Goal: Task Accomplishment & Management: Manage account settings

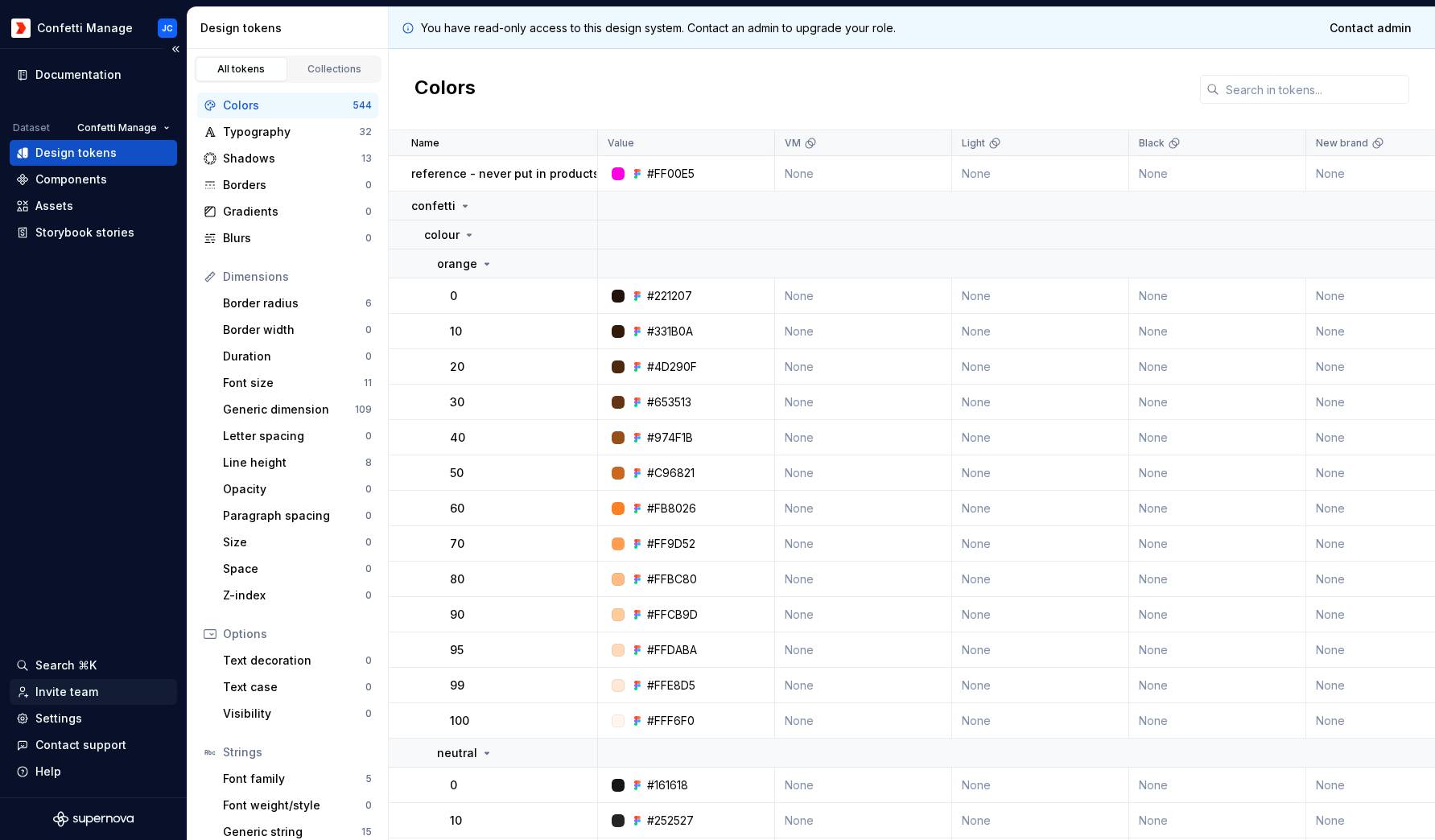
click at [59, 698] on div "Invite team" at bounding box center [66, 692] width 63 height 16
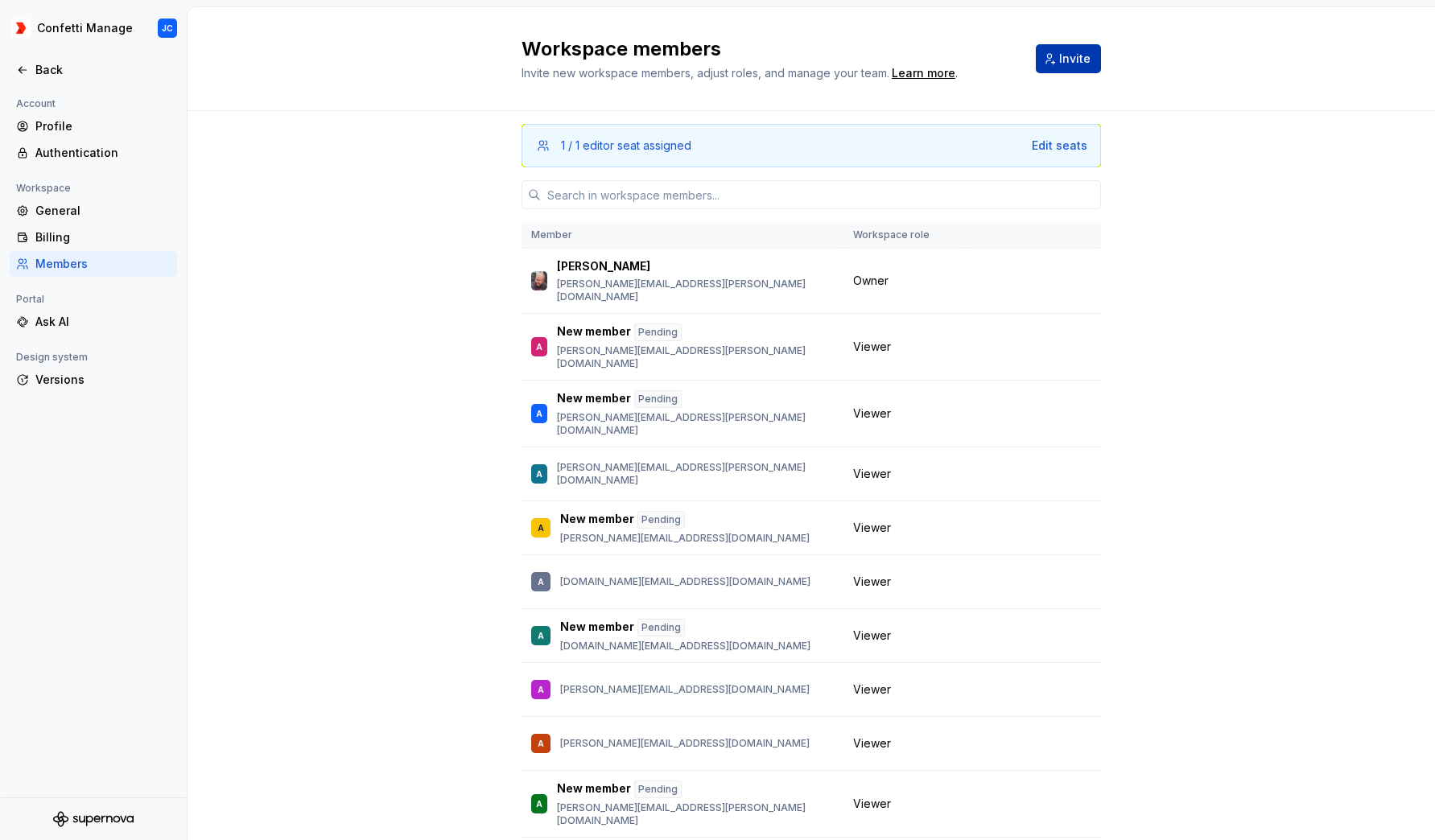
click at [1074, 58] on span "Invite" at bounding box center [1074, 59] width 32 height 16
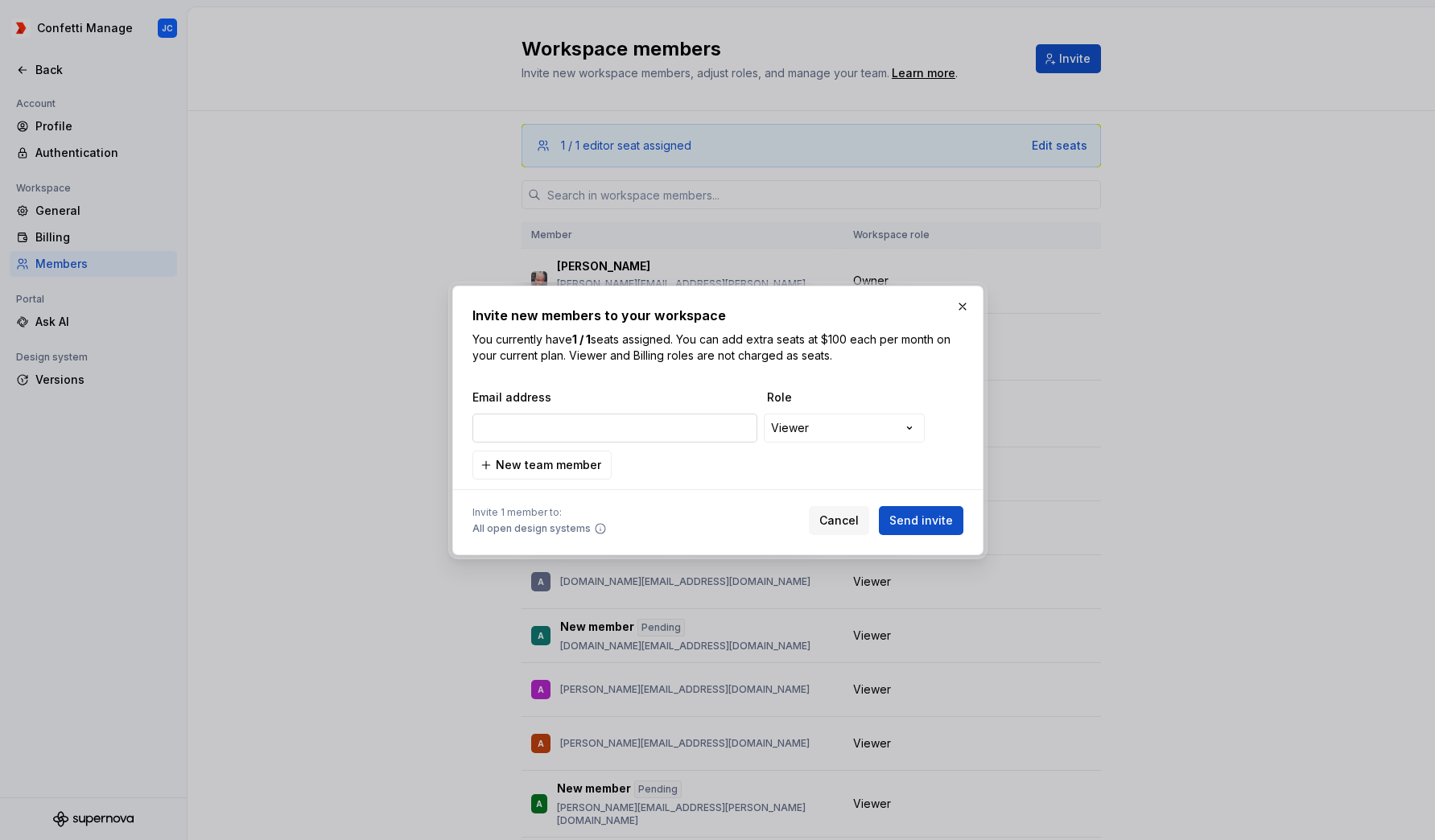
type input "[PERSON_NAME][EMAIL_ADDRESS][PERSON_NAME][DOMAIN_NAME]"
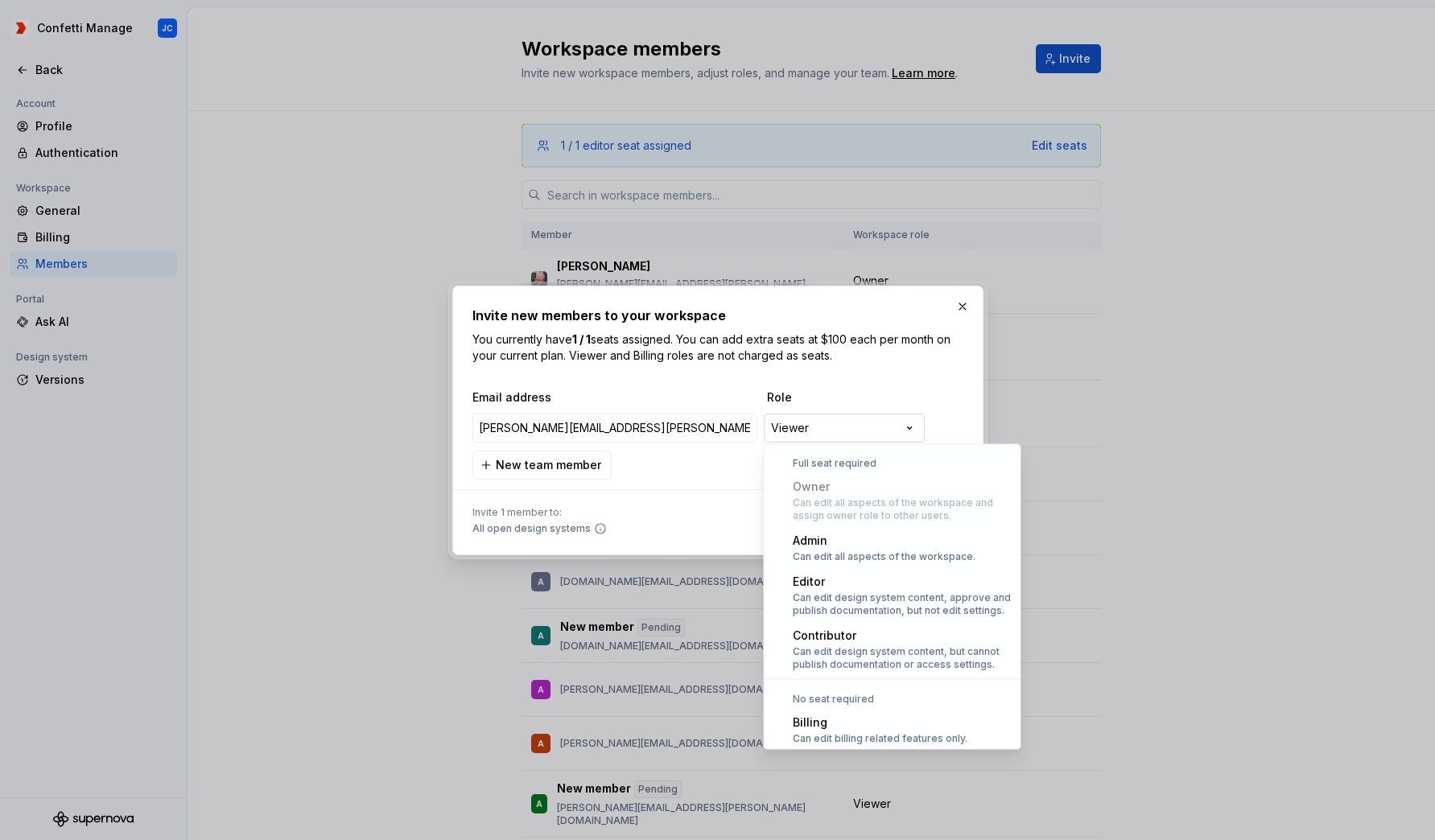
click at [809, 424] on div "**********" at bounding box center [718, 420] width 1435 height 840
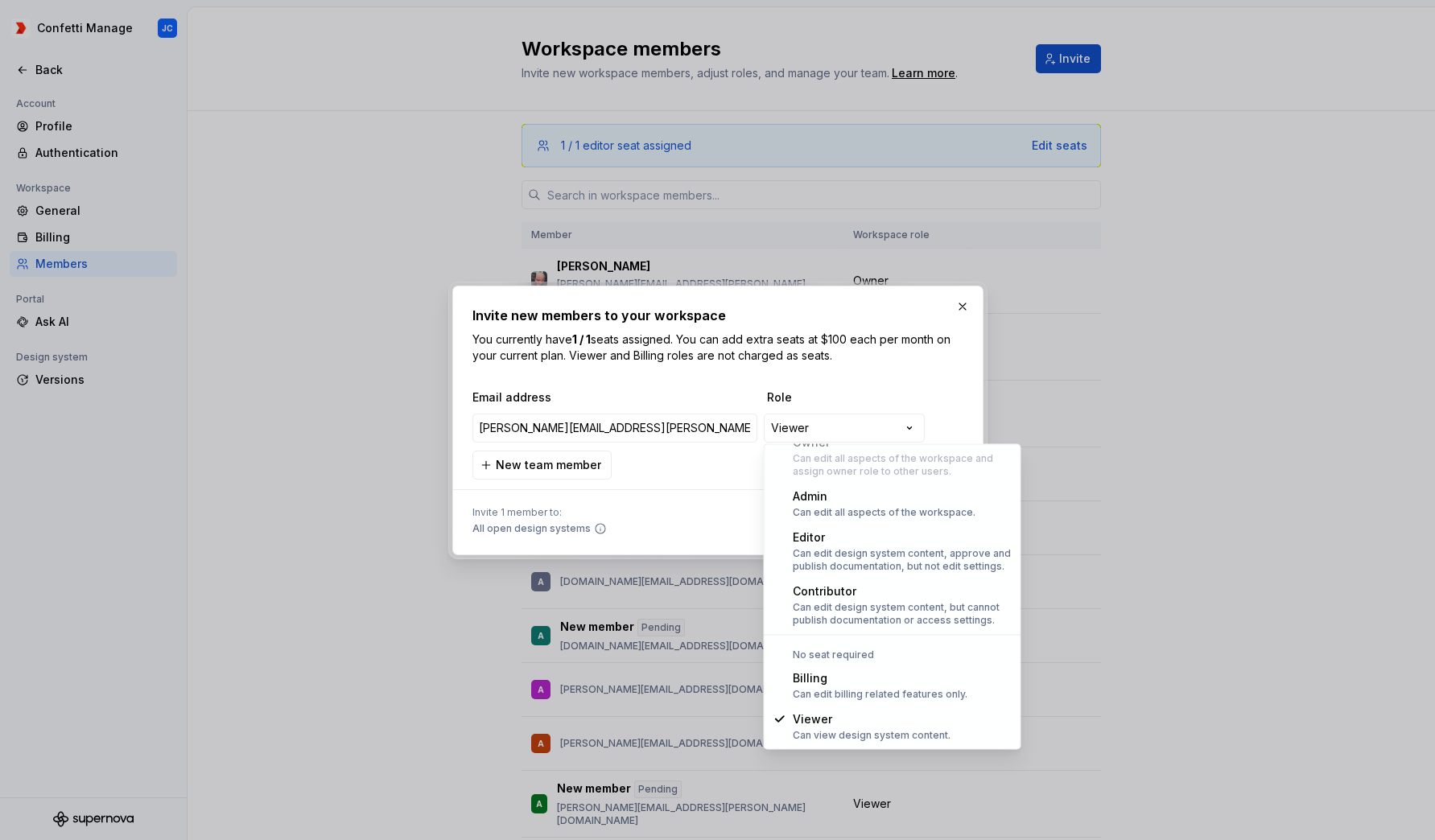
click at [833, 373] on div "**********" at bounding box center [718, 420] width 1435 height 840
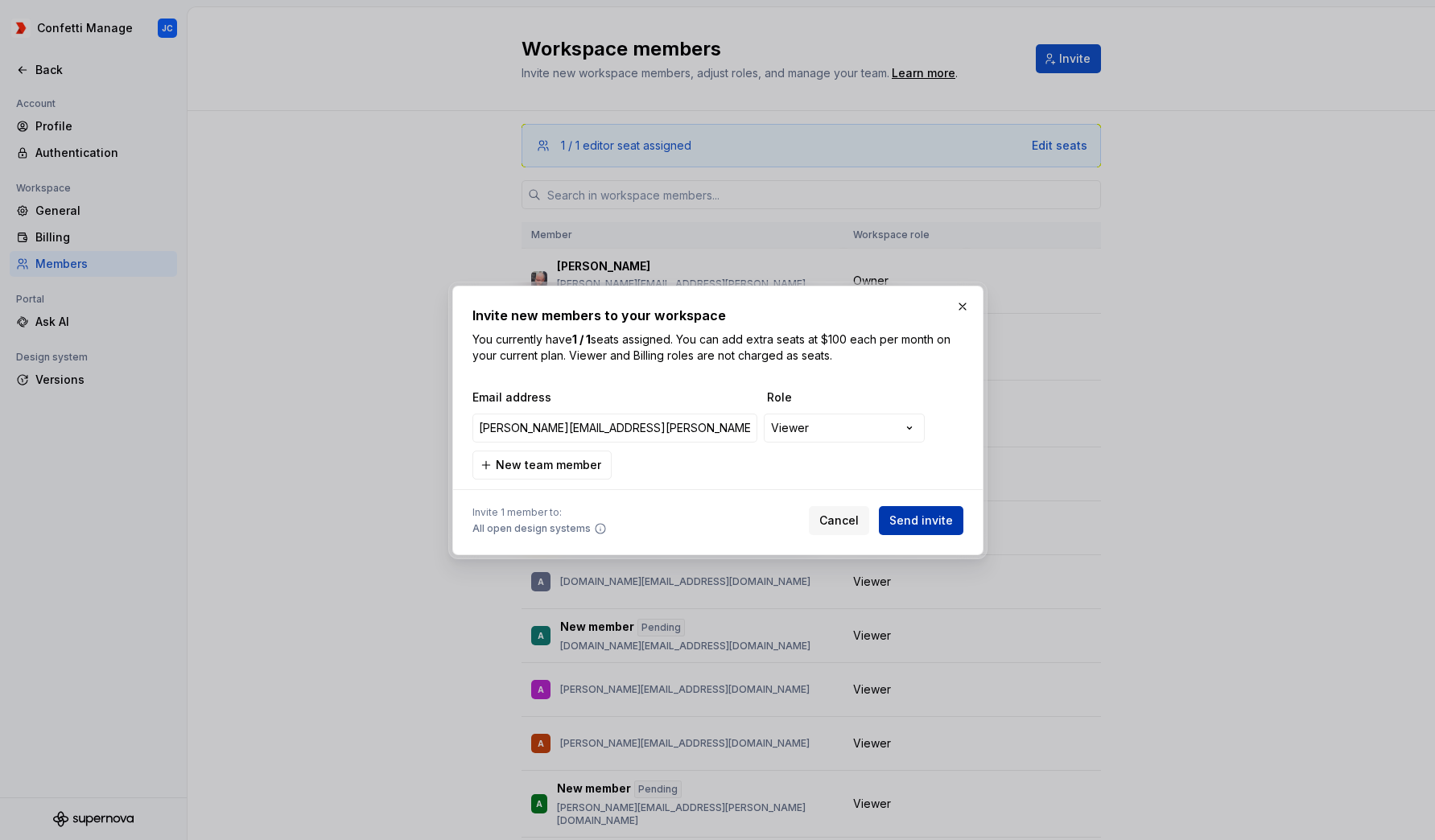
click at [930, 518] on span "Send invite" at bounding box center [921, 520] width 64 height 16
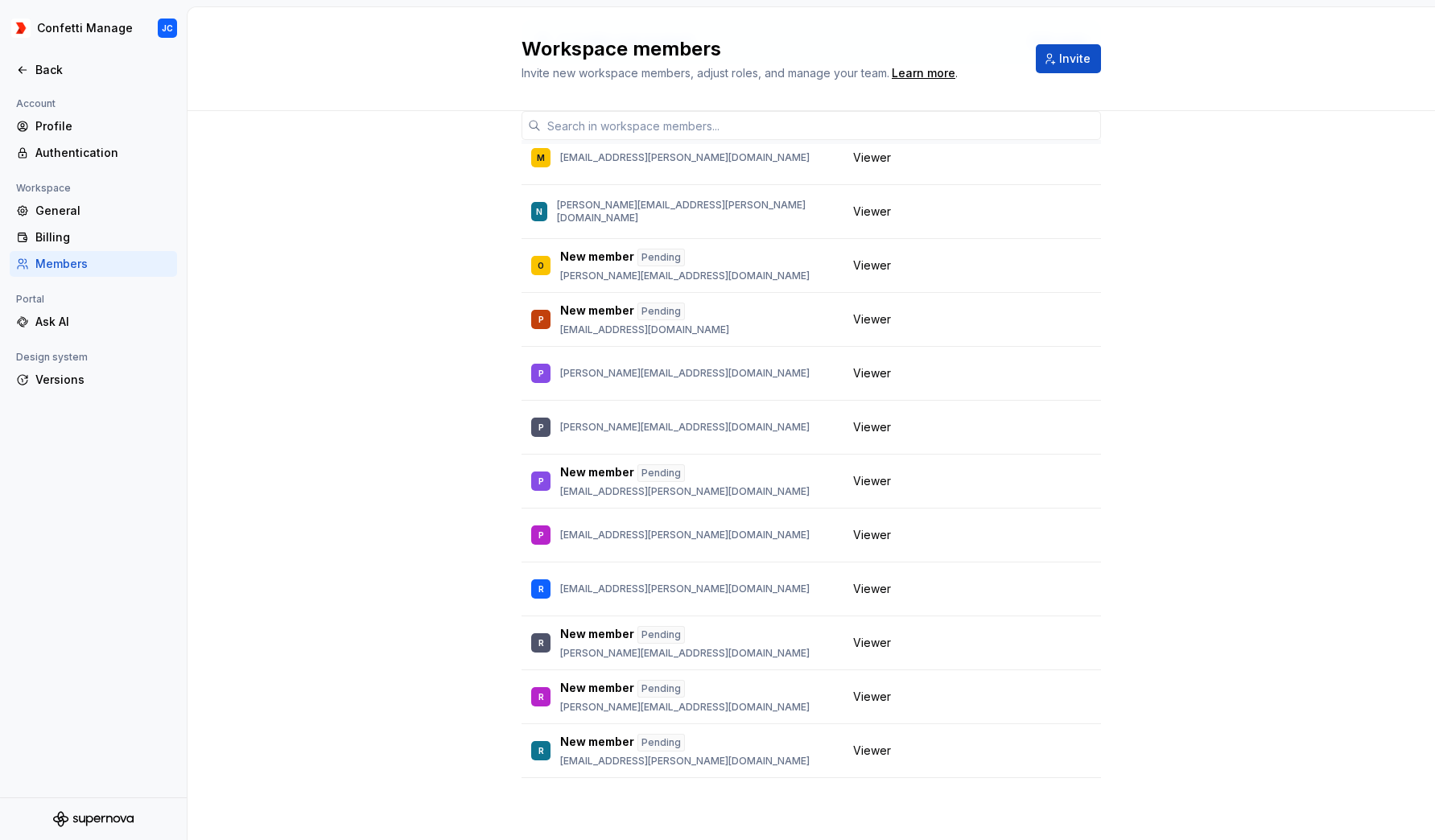
scroll to position [3245, 0]
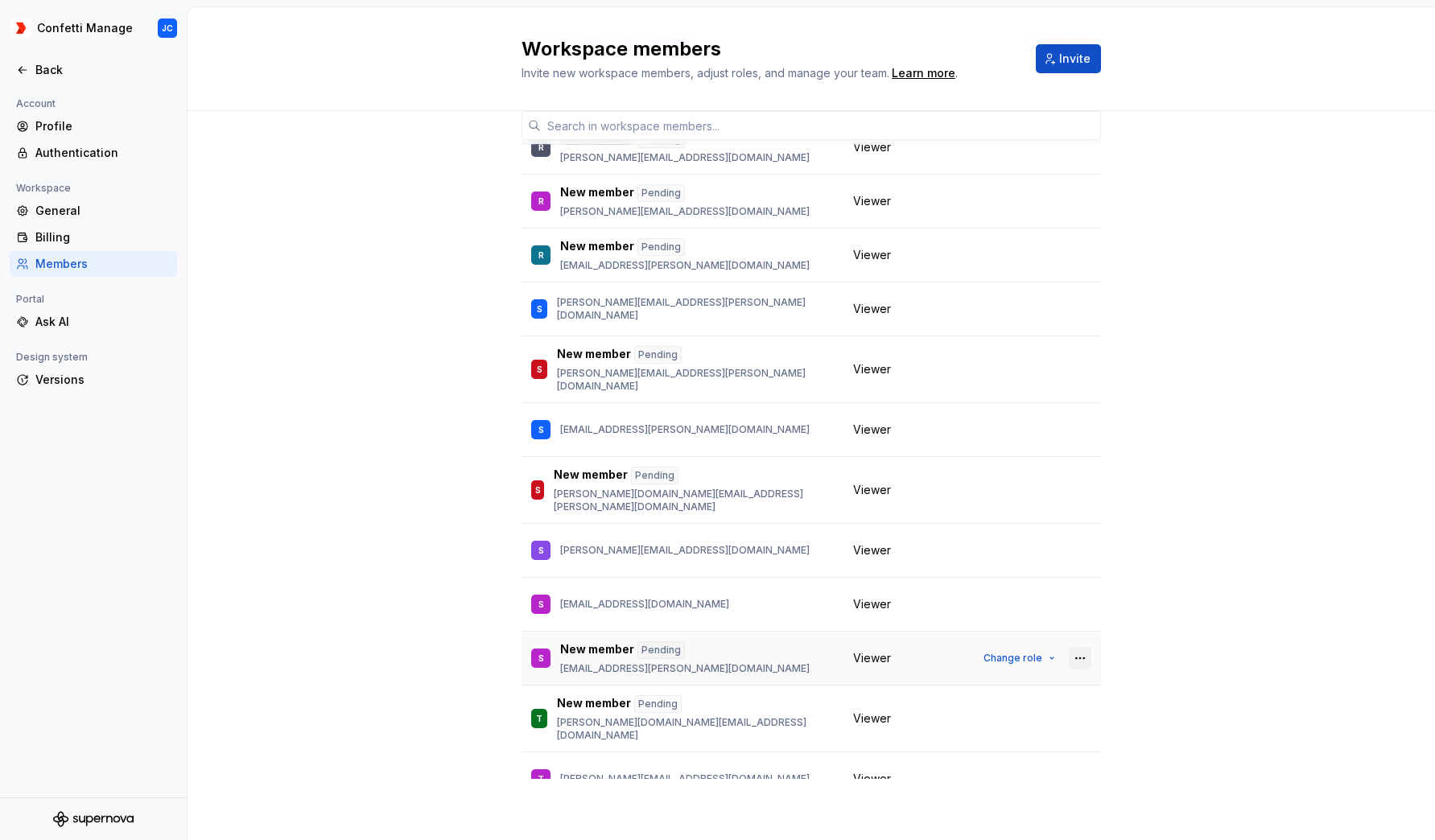
click at [1082, 646] on button "button" at bounding box center [1080, 658] width 23 height 23
click at [1269, 510] on div "1 / 1 editor seat assigned Edit seats Member Workspace role James S [EMAIL_ADDR…" at bounding box center [811, 423] width 1248 height 833
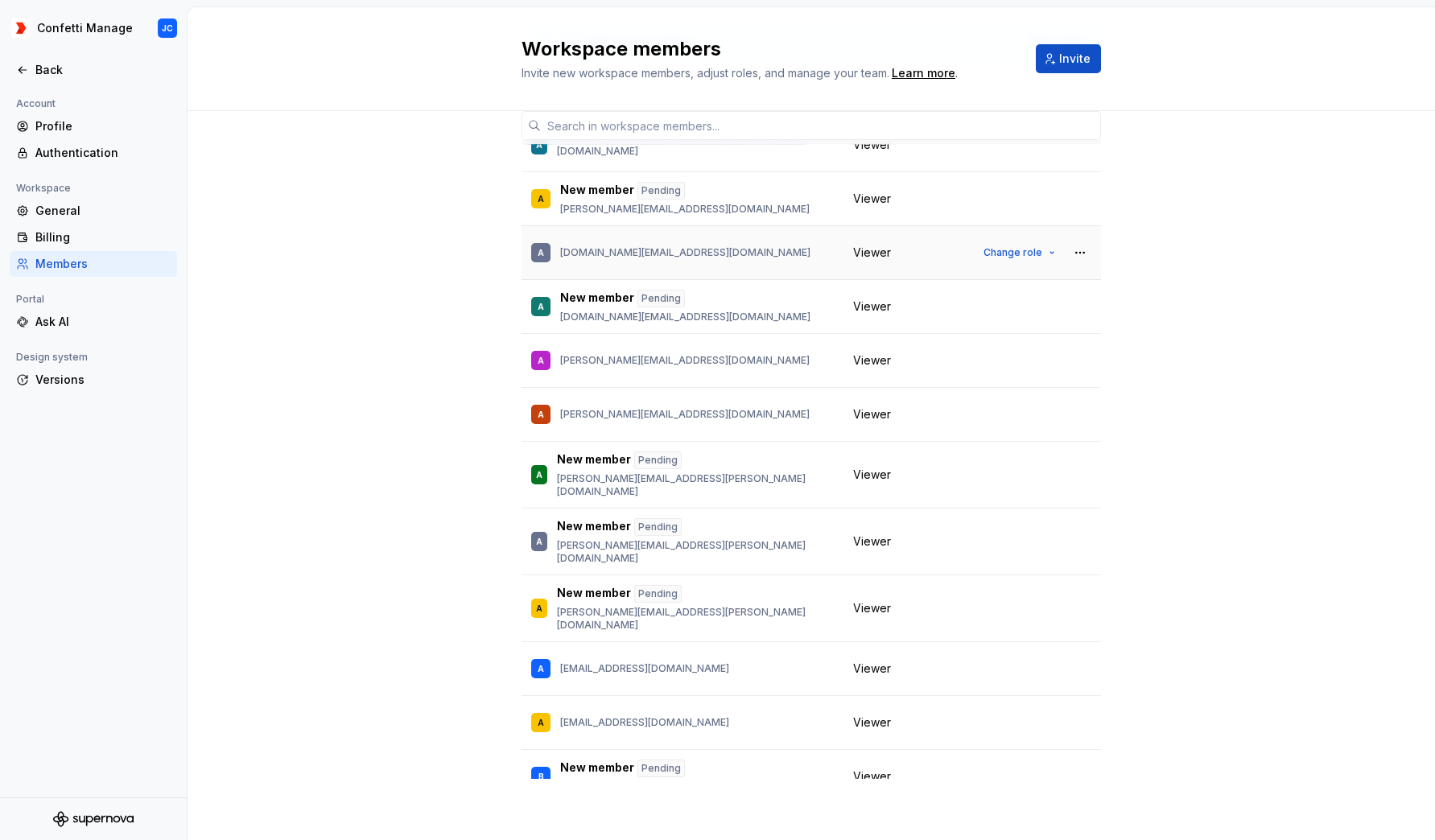
scroll to position [236, 0]
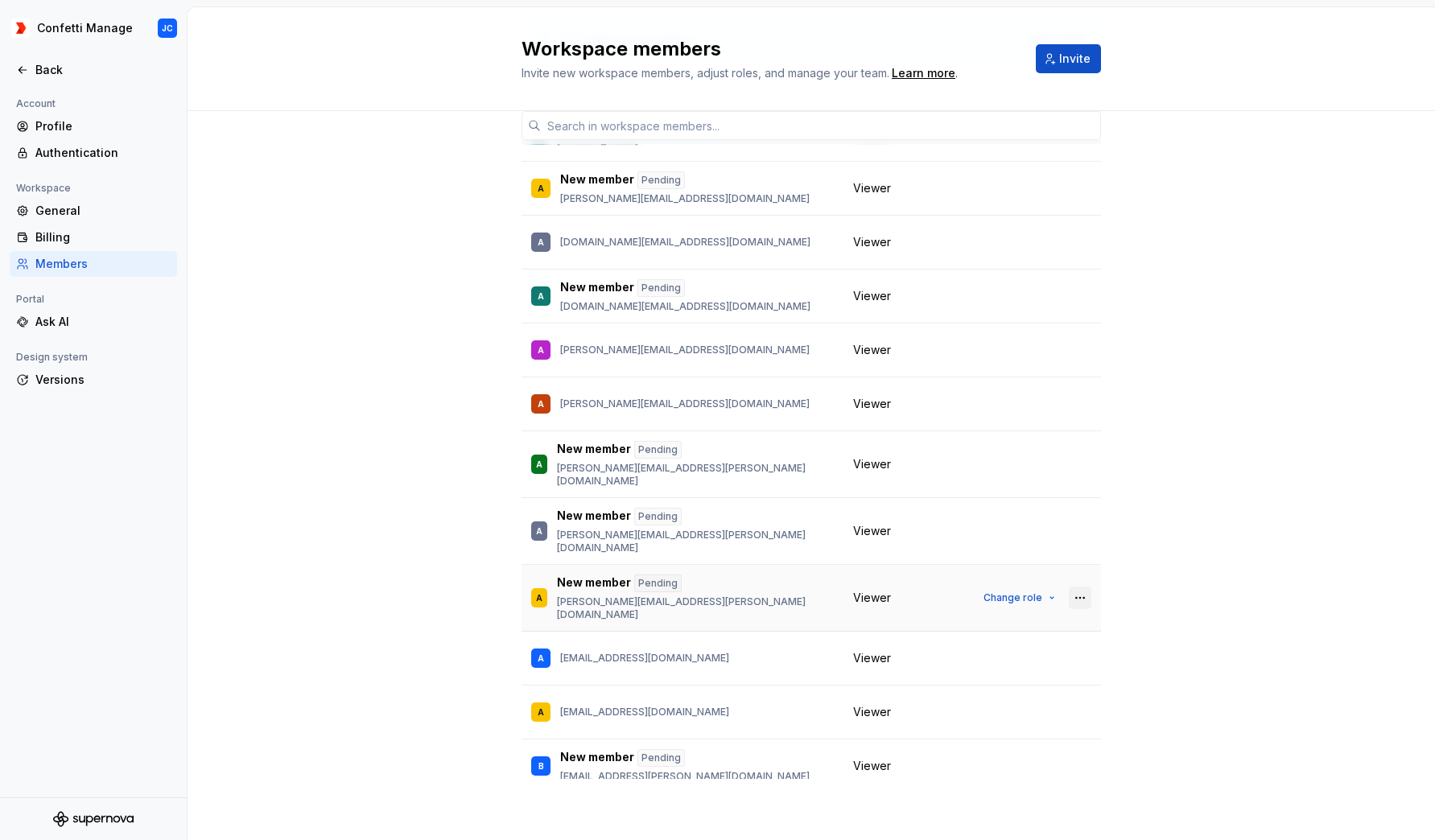
click at [1077, 586] on button "button" at bounding box center [1080, 597] width 23 height 23
click at [234, 354] on div "1 / 1 editor seat assigned Edit seats Member Workspace role James S [EMAIL_ADDR…" at bounding box center [811, 423] width 1248 height 833
